Goal: Information Seeking & Learning: Learn about a topic

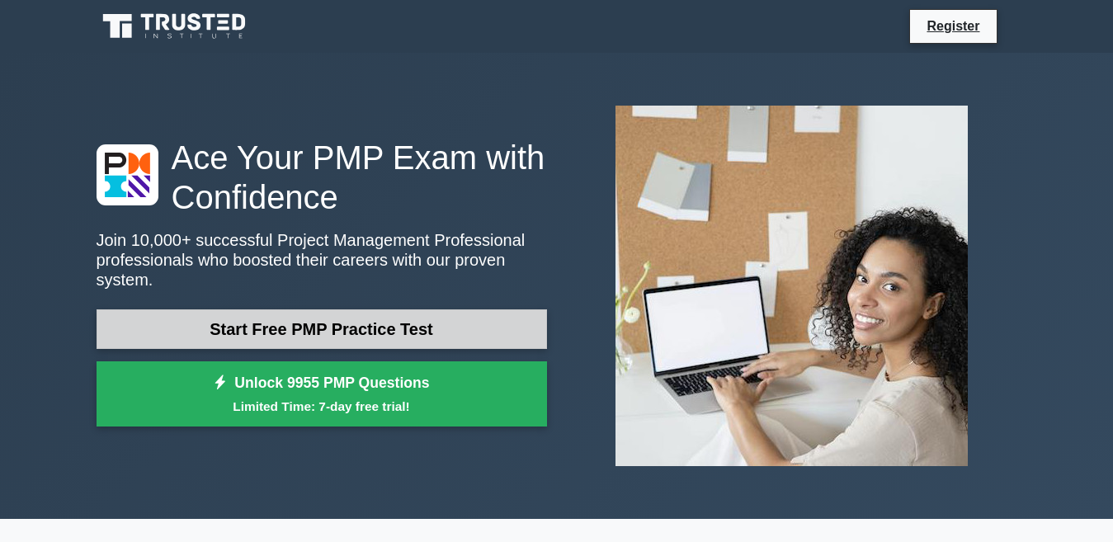
click at [342, 322] on link "Start Free PMP Practice Test" at bounding box center [322, 329] width 451 height 40
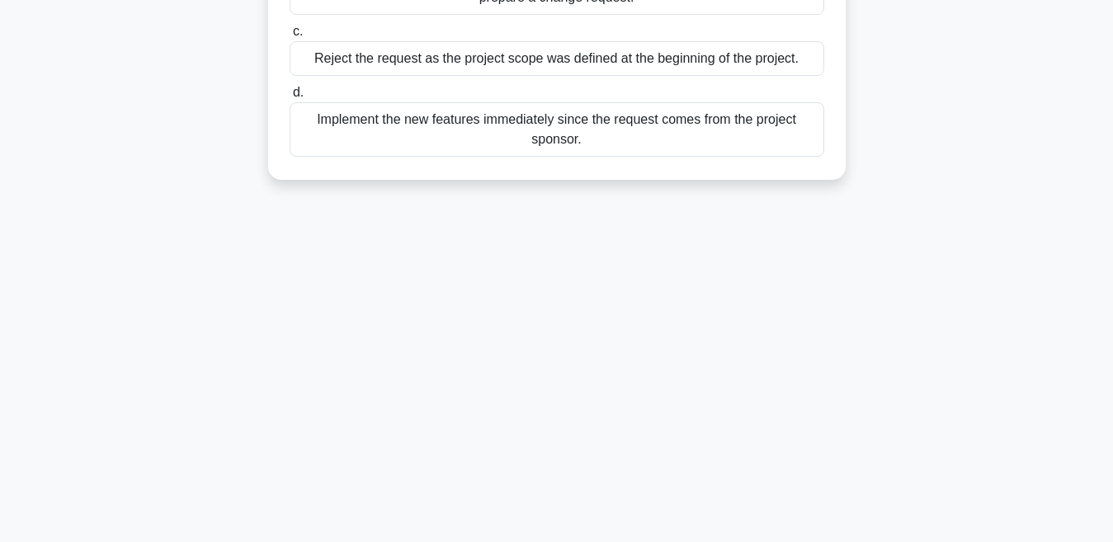
scroll to position [349, 0]
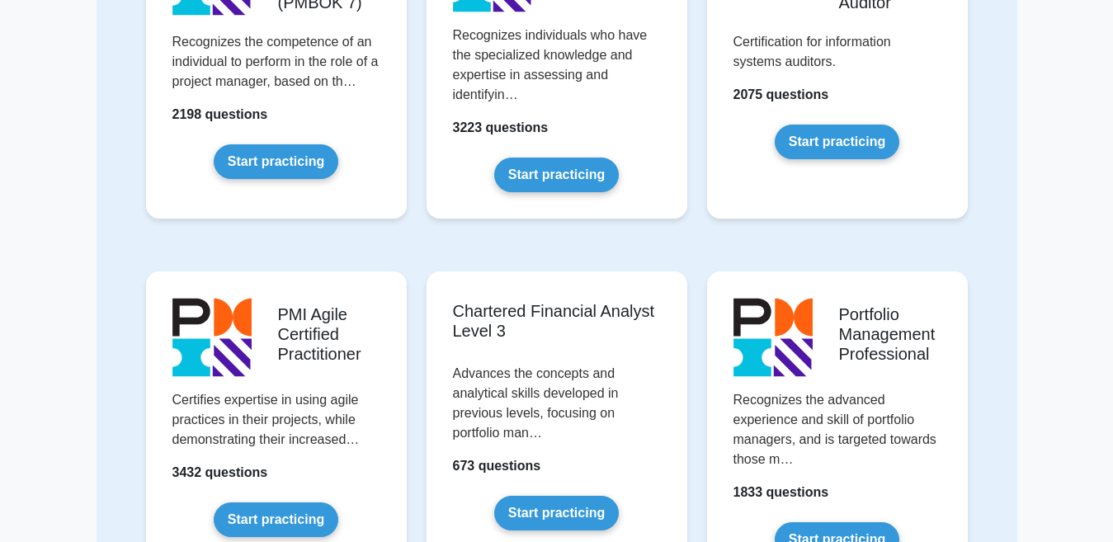
scroll to position [1403, 0]
